Goal: Task Accomplishment & Management: Use online tool/utility

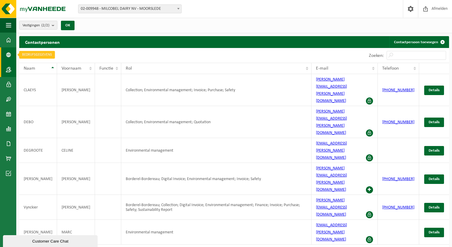
drag, startPoint x: 5, startPoint y: 50, endPoint x: 0, endPoint y: 53, distance: 6.0
click at [5, 50] on link "Bedrijfsgegevens" at bounding box center [8, 54] width 16 height 15
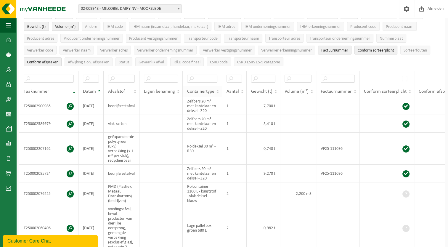
scroll to position [59, 0]
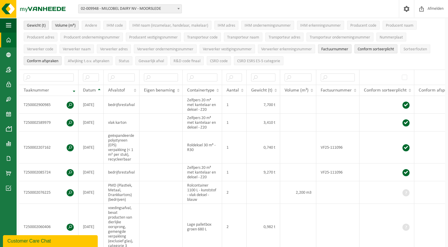
click at [9, 41] on span at bounding box center [8, 40] width 5 height 15
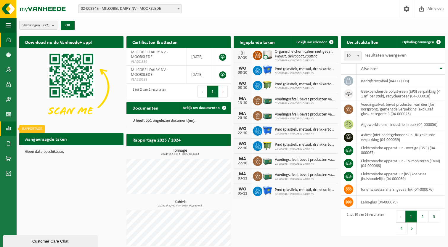
click at [7, 127] on span at bounding box center [8, 128] width 5 height 15
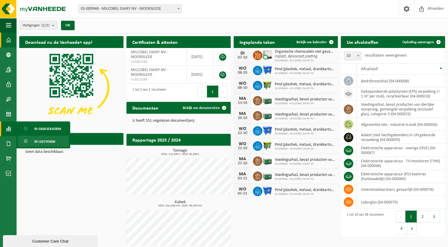
click at [40, 141] on span "In lijstvorm" at bounding box center [44, 141] width 21 height 11
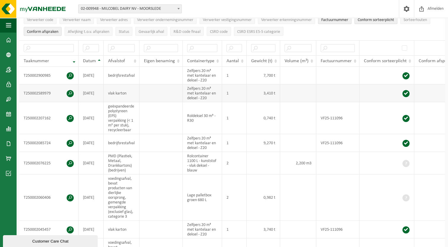
scroll to position [89, 0]
click at [404, 140] on span at bounding box center [405, 142] width 7 height 7
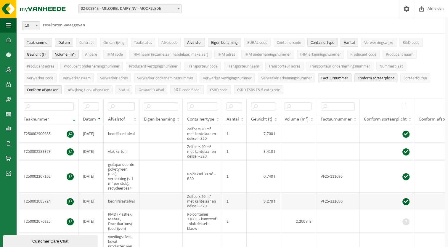
scroll to position [30, 0]
click at [89, 118] on span "Datum" at bounding box center [89, 120] width 13 height 5
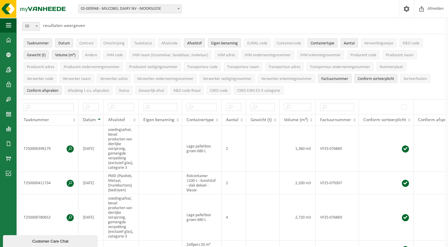
click at [92, 120] on span "Datum" at bounding box center [89, 120] width 13 height 5
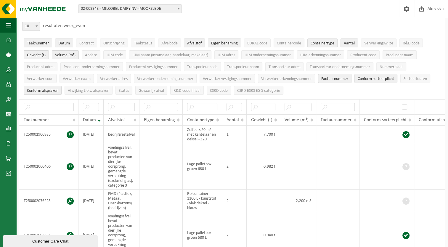
click at [309, 89] on ul "Taaknummer Datum Contract Omschrijving Taakstatus Afvalcode Afvalstof Eigen ben…" at bounding box center [232, 66] width 426 height 65
